Goal: Information Seeking & Learning: Learn about a topic

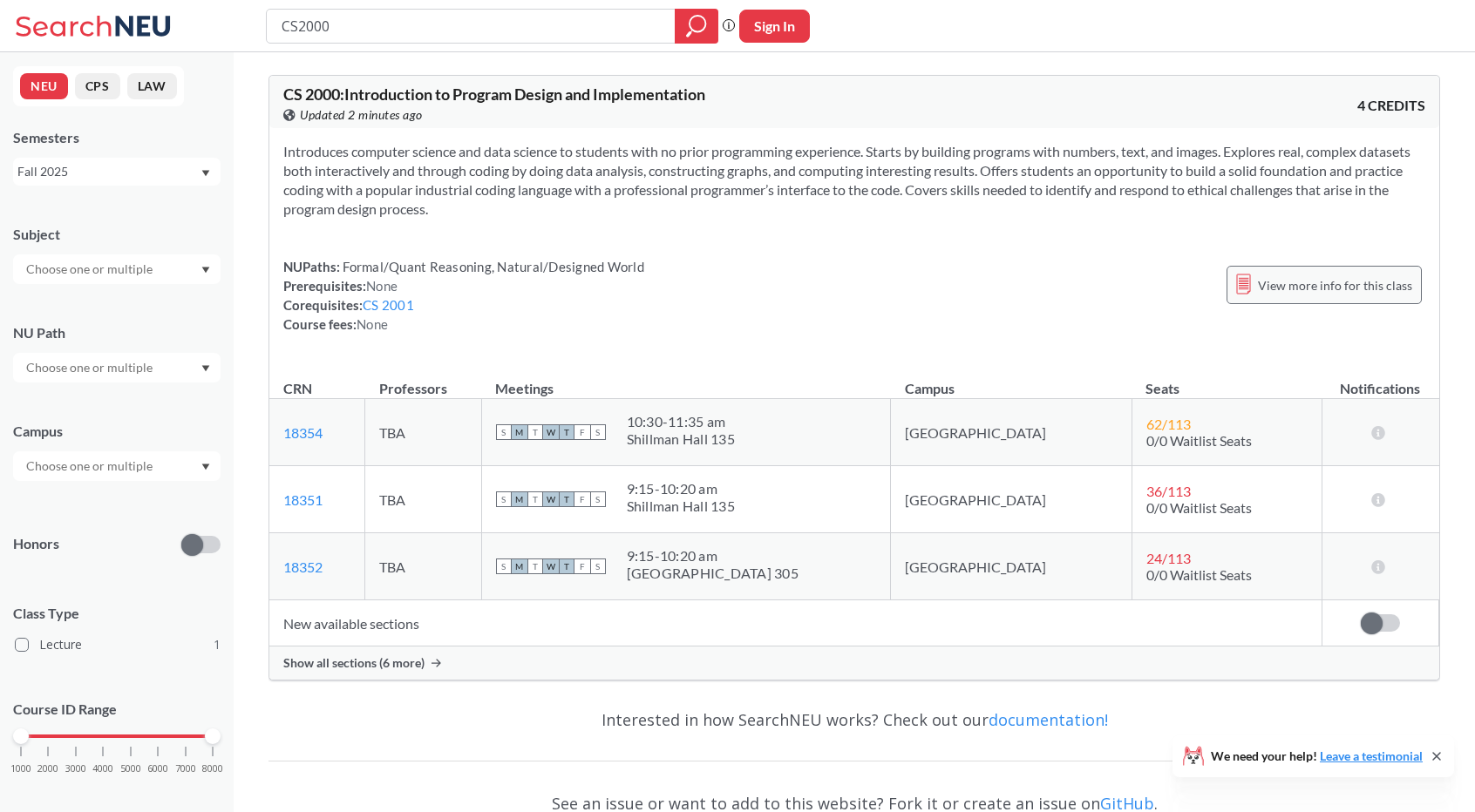
click at [1317, 279] on span "View more info for this class" at bounding box center [1335, 285] width 154 height 21
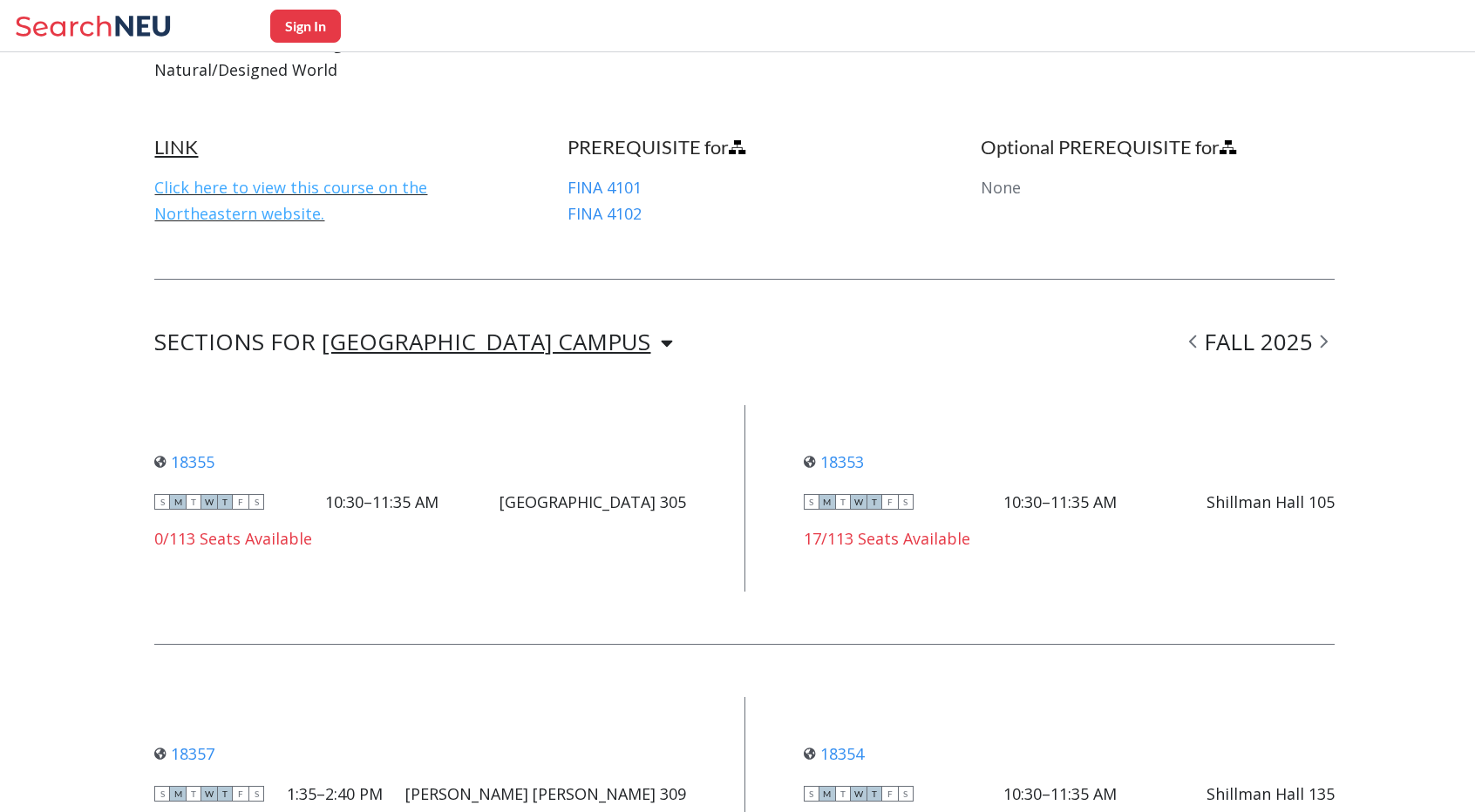
scroll to position [972, 0]
click at [226, 211] on link "Click here to view this course on the Northeastern website." at bounding box center [290, 201] width 273 height 48
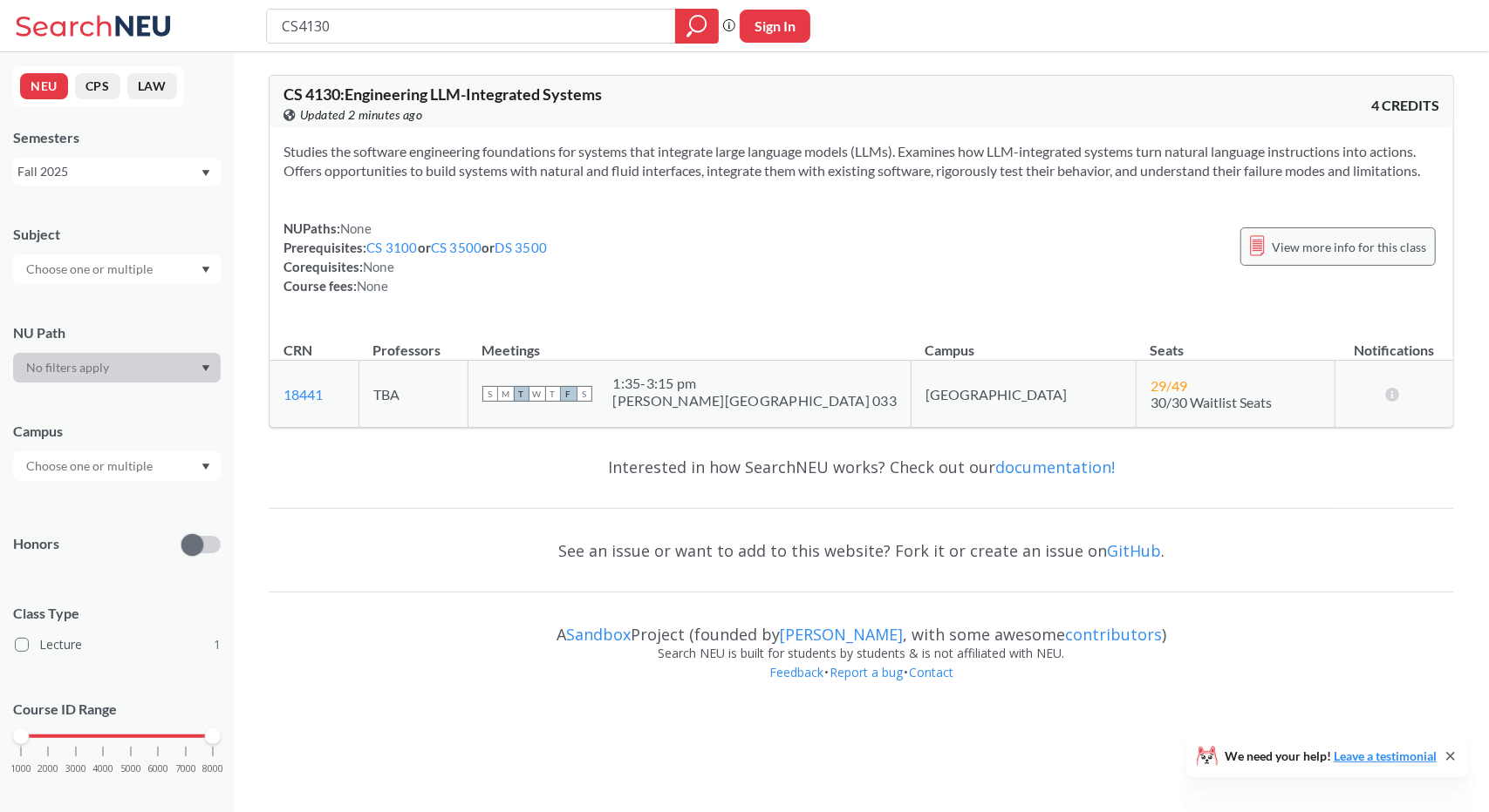
click at [1286, 252] on span "View more info for this class" at bounding box center [1348, 247] width 154 height 21
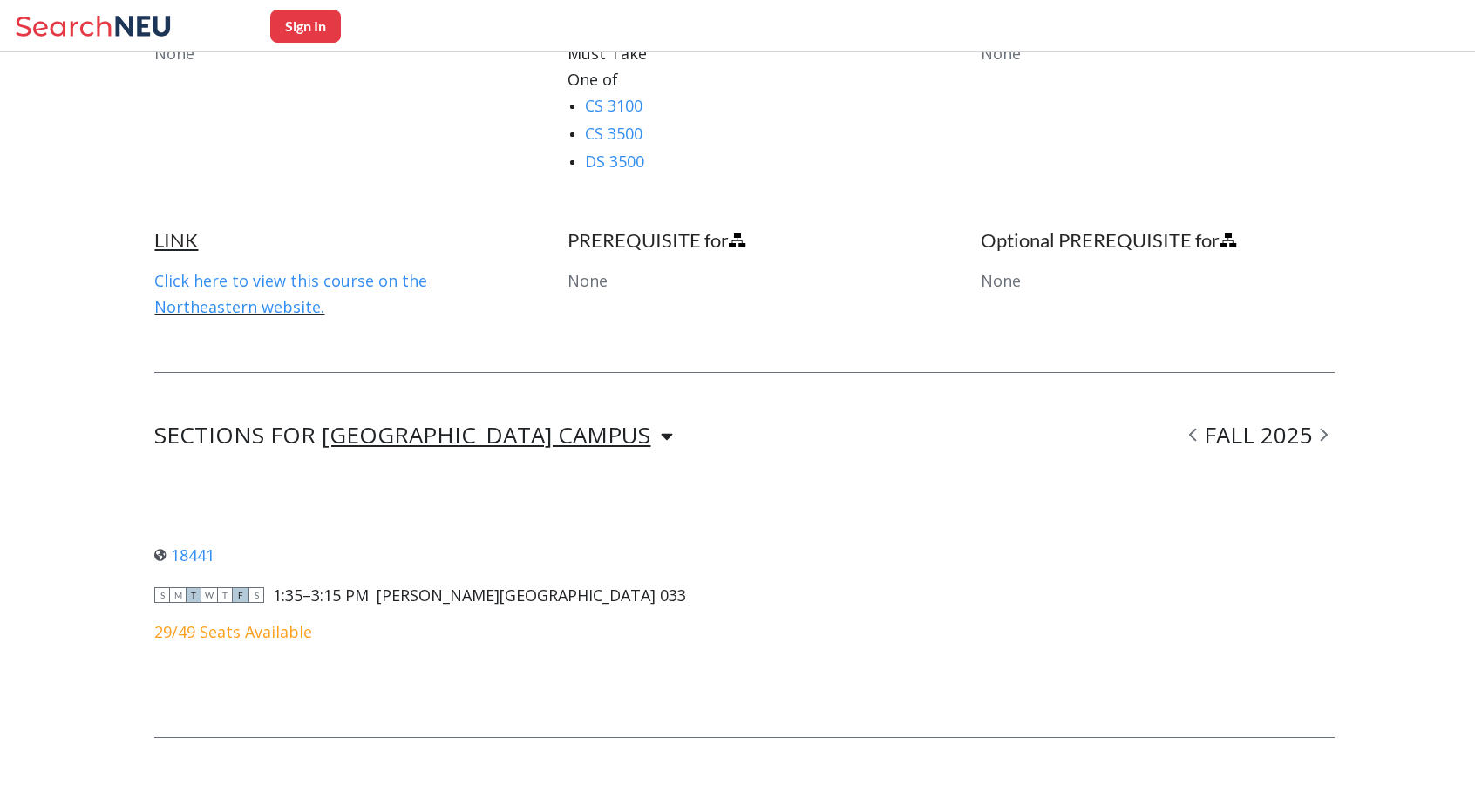
scroll to position [993, 0]
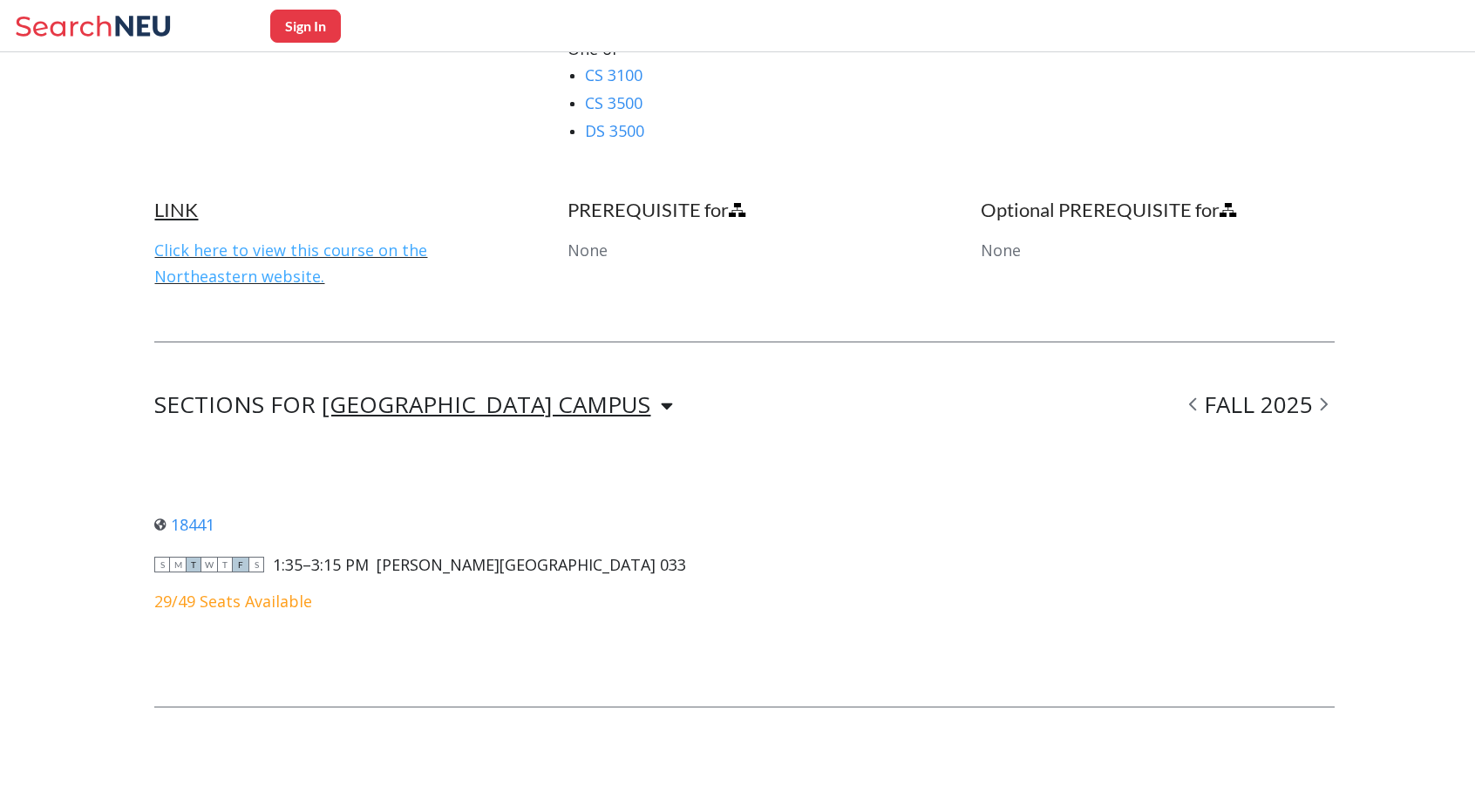
click at [271, 276] on link "Click here to view this course on the Northeastern website." at bounding box center [290, 263] width 273 height 48
